Goal: Use online tool/utility: Utilize a website feature to perform a specific function

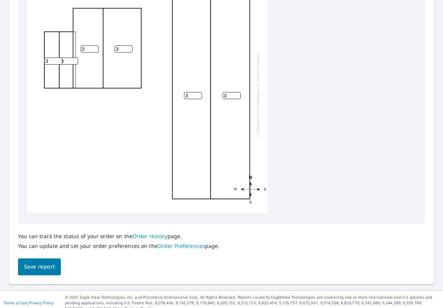
scroll to position [292, 0]
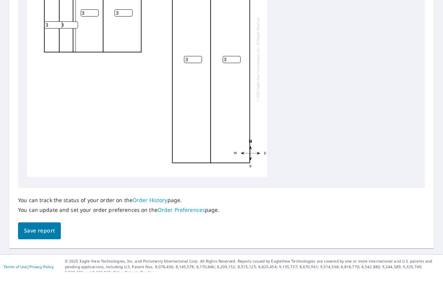
click at [41, 262] on span "Save report" at bounding box center [39, 266] width 31 height 9
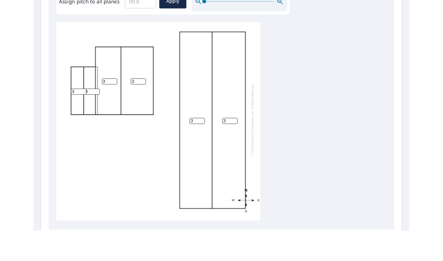
scroll to position [236, 0]
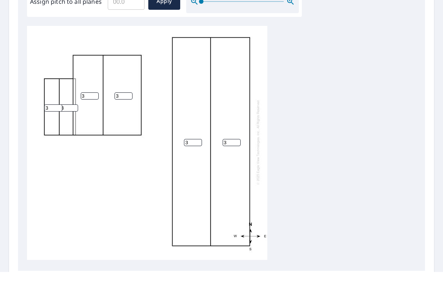
click at [236, 175] on input "3" at bounding box center [232, 178] width 18 height 7
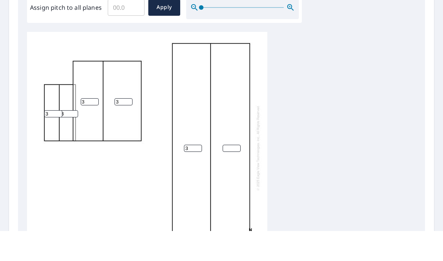
type input "3"
click at [201, 175] on input "3" at bounding box center [193, 178] width 18 height 7
click at [119, 128] on input "3" at bounding box center [124, 131] width 18 height 7
click at [88, 88] on div "3 3 3" at bounding box center [147, 178] width 240 height 236
click at [87, 128] on input "3" at bounding box center [90, 131] width 18 height 7
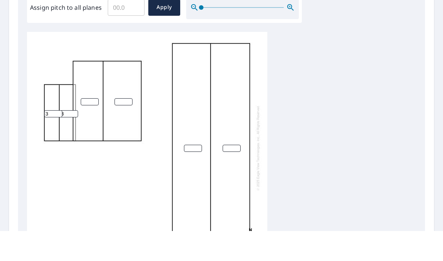
click at [66, 140] on input "3" at bounding box center [69, 143] width 18 height 7
click at [51, 140] on input "3" at bounding box center [53, 143] width 18 height 7
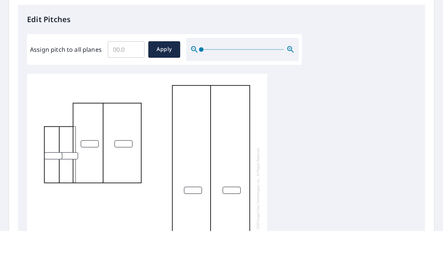
scroll to position [194, 0]
click at [341, 134] on div at bounding box center [221, 222] width 389 height 236
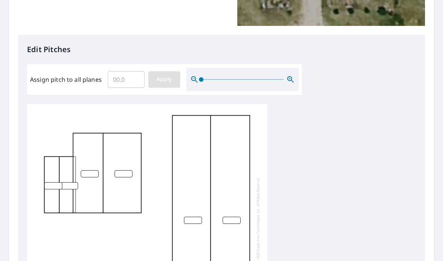
click at [162, 75] on span "Apply" at bounding box center [164, 79] width 20 height 9
click at [124, 69] on input "Assign pitch to all planes" at bounding box center [126, 79] width 37 height 21
type input "3.0"
click at [340, 106] on div at bounding box center [221, 222] width 389 height 236
click at [170, 75] on span "Apply" at bounding box center [164, 79] width 20 height 9
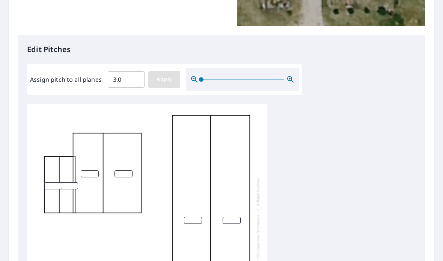
type input "3.0"
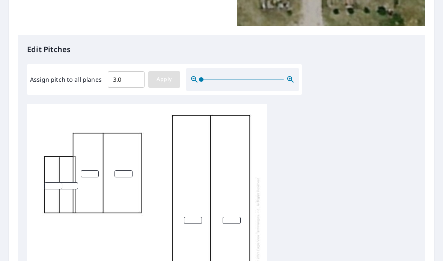
type input "3.0"
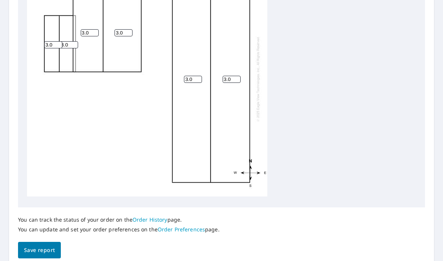
click at [37, 246] on span "Save report" at bounding box center [39, 250] width 31 height 9
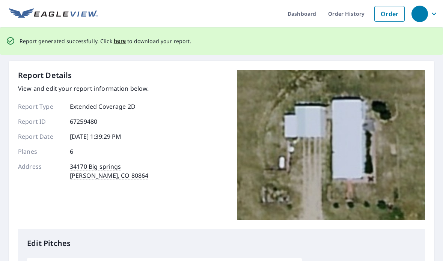
scroll to position [0, 0]
click at [116, 36] on span "here" at bounding box center [120, 40] width 12 height 9
